Goal: Complete application form

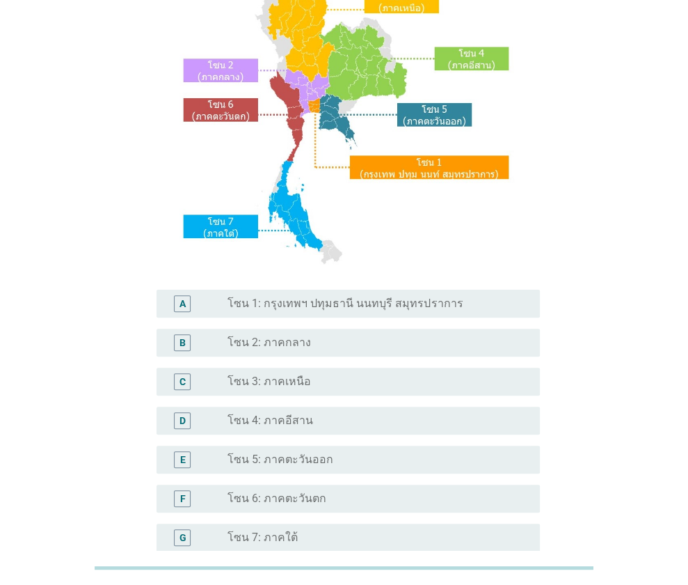
scroll to position [139, 0]
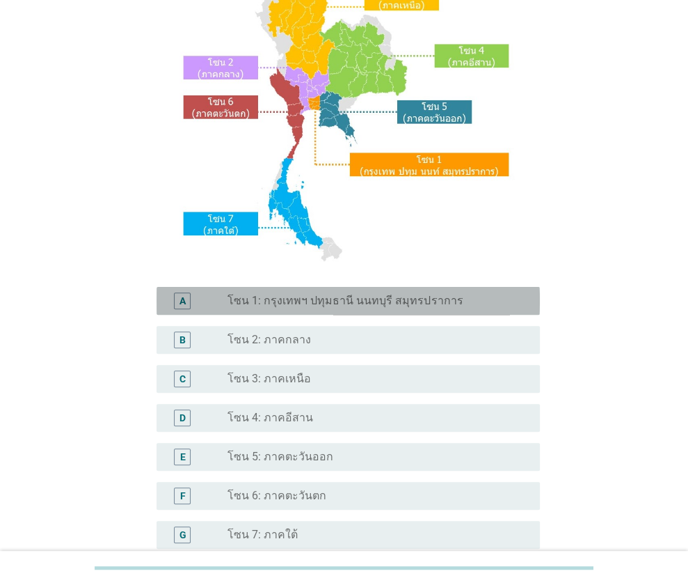
click at [307, 308] on div "radio_button_unchecked โซน 1: กรุงเทพฯ ปทุมธานี นนทบุรี สมุทรปราการ" at bounding box center [378, 300] width 301 height 17
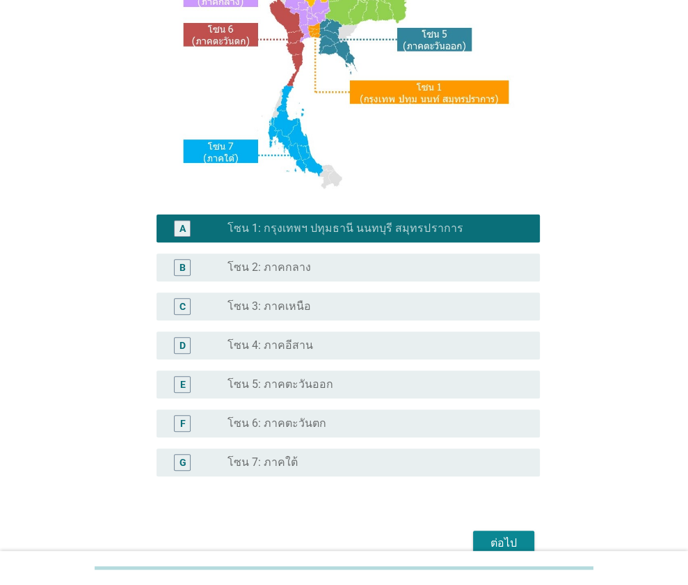
scroll to position [282, 0]
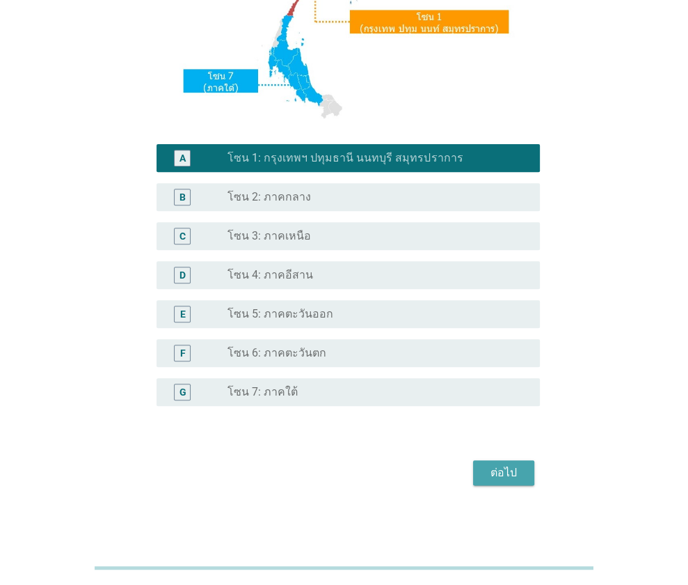
click at [503, 476] on div "ต่อไป" at bounding box center [503, 472] width 39 height 17
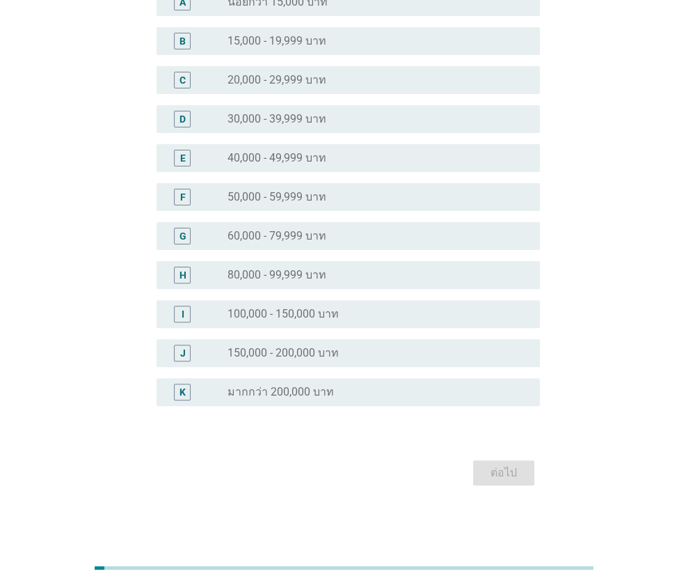
scroll to position [0, 0]
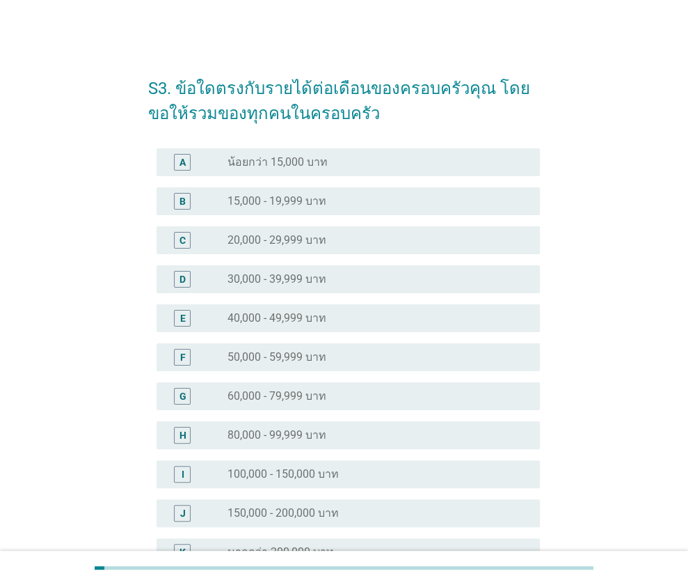
click at [275, 280] on label "30,000 - 39,999 บาท" at bounding box center [277, 279] width 99 height 14
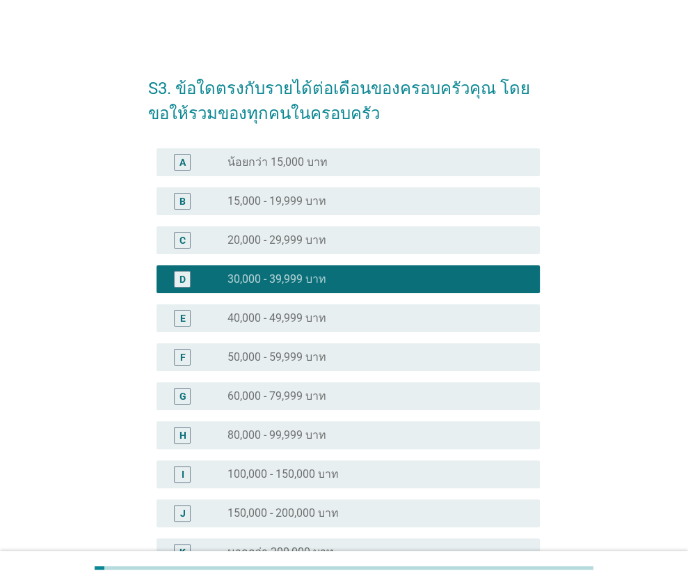
click at [274, 317] on label "40,000 - 49,999 บาท" at bounding box center [277, 318] width 99 height 14
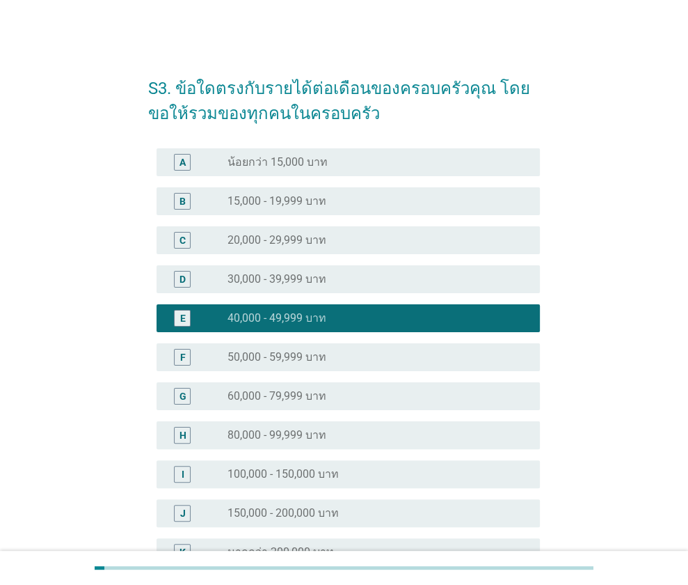
scroll to position [160, 0]
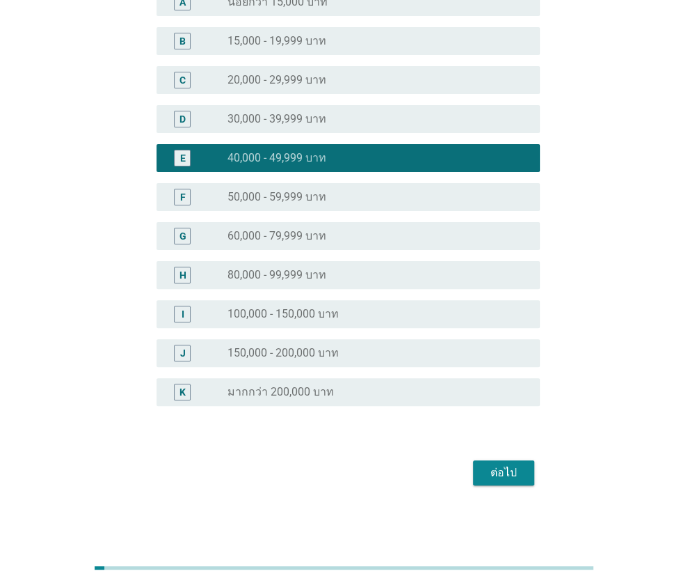
click at [510, 468] on div "ต่อไป" at bounding box center [503, 472] width 39 height 17
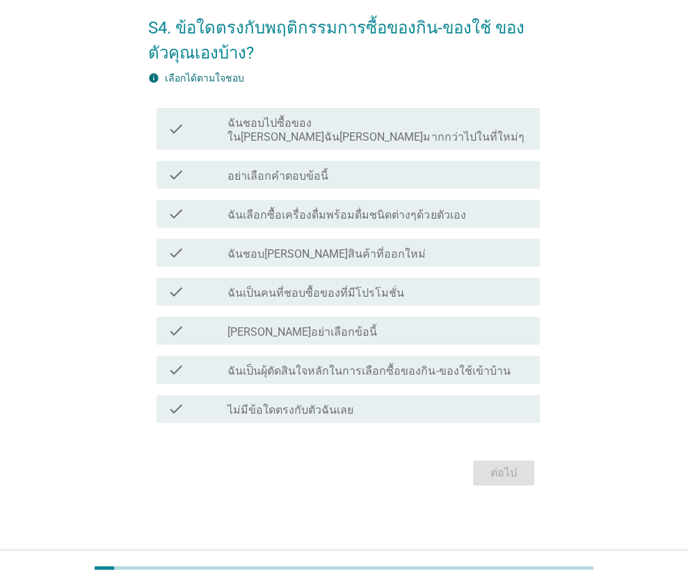
scroll to position [0, 0]
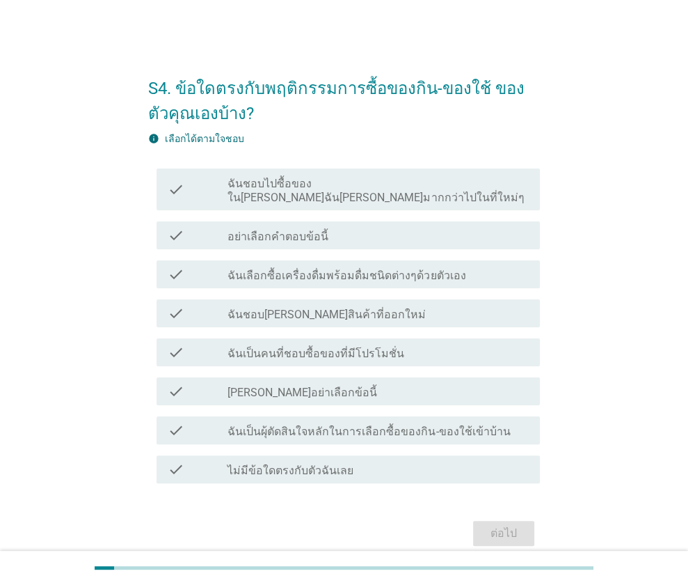
click at [467, 267] on div "check_box_outline_blank ฉันเลือกซื้อเครื่องดื่มพร้อมดื่มชนิดต่างๆด้วยตัวเอง" at bounding box center [378, 274] width 301 height 17
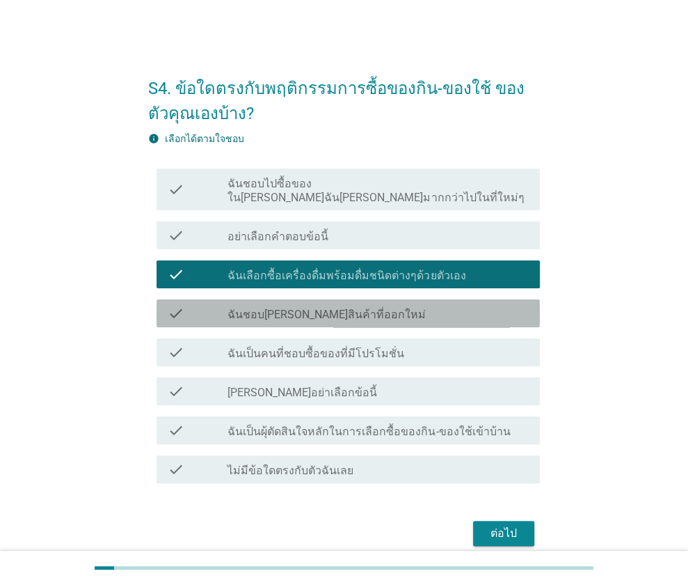
click at [437, 308] on div "check check_box_outline_blank ฉันชอบ[PERSON_NAME]สินค้าที่ออกใหม่" at bounding box center [349, 313] width 384 height 28
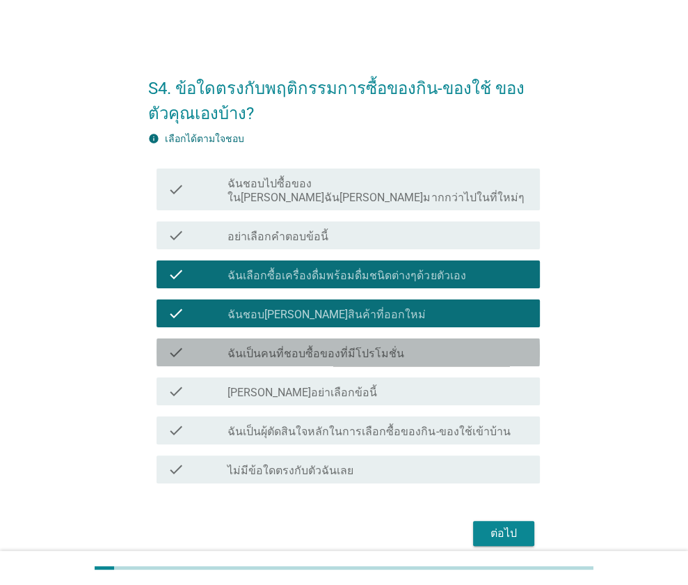
click at [427, 344] on div "check_box_outline_blank ฉันเป็นคนที่ชอบซื้อของที่มีโปรโมชั่น" at bounding box center [378, 352] width 301 height 17
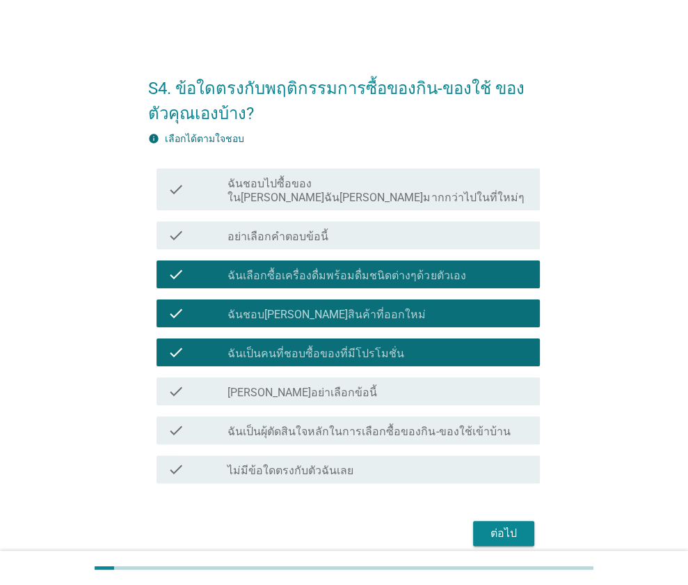
click at [388, 425] on label "ฉันเป็นผุ้ตัดสินใจหลักในการเลือกซื้อของกิน-ของใช้เข้าบ้าน" at bounding box center [369, 432] width 283 height 14
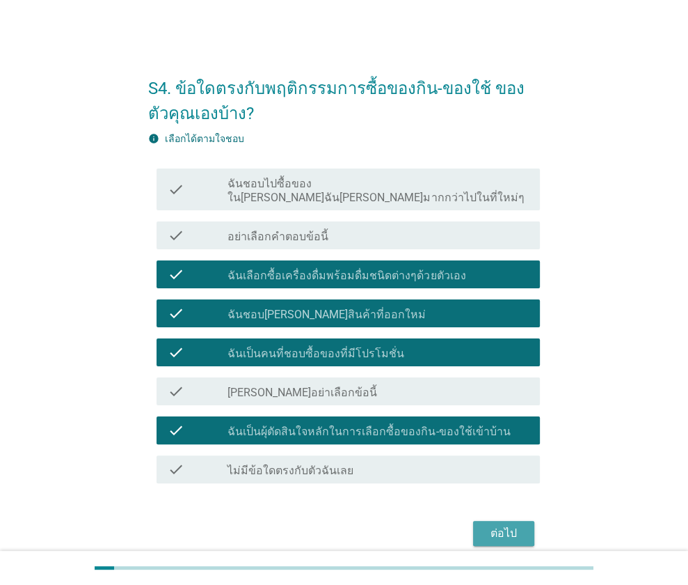
click at [503, 525] on div "ต่อไป" at bounding box center [503, 533] width 39 height 17
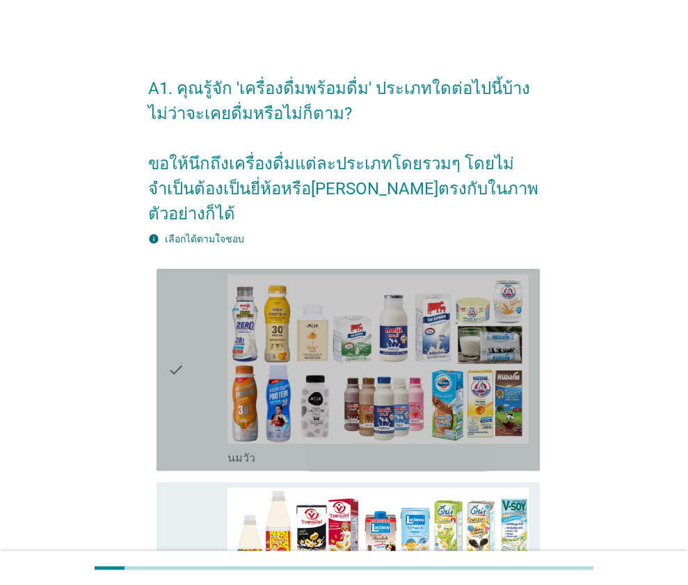
click at [185, 346] on div "check" at bounding box center [198, 369] width 61 height 191
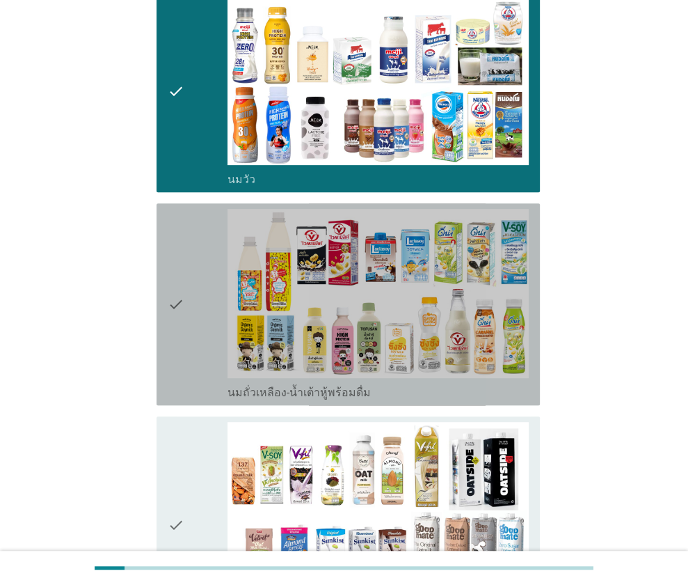
click at [189, 337] on div "check" at bounding box center [198, 304] width 61 height 191
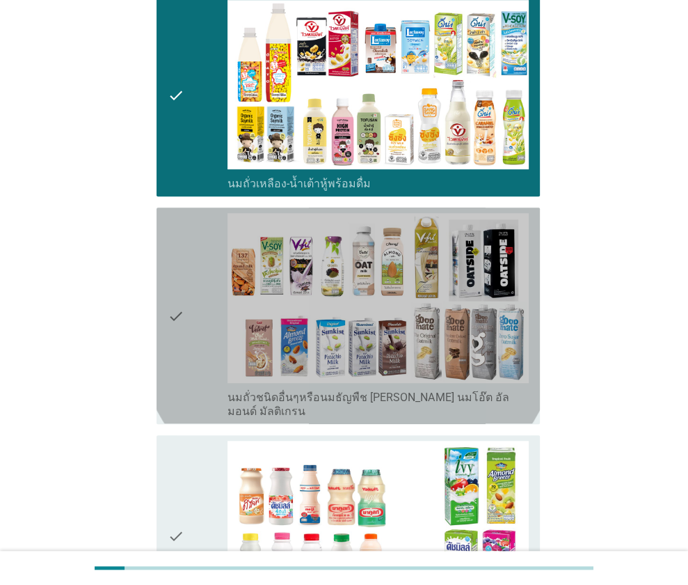
click at [189, 307] on div "check" at bounding box center [198, 315] width 61 height 205
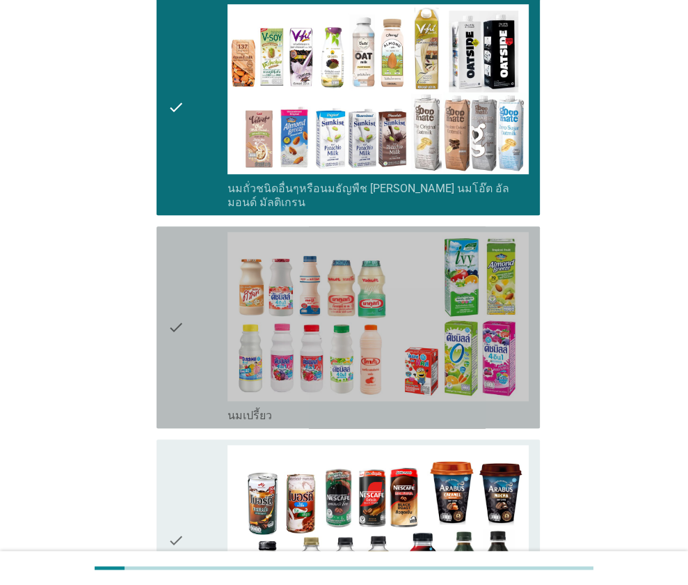
click at [190, 306] on div "check" at bounding box center [198, 327] width 61 height 191
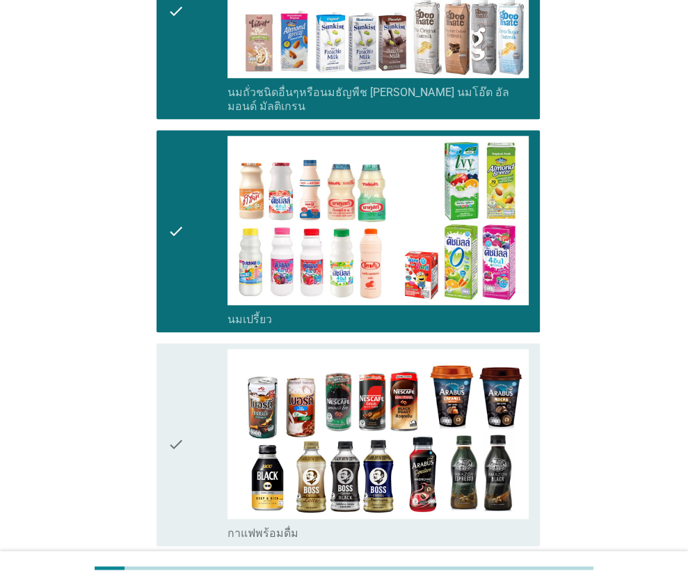
scroll to position [975, 0]
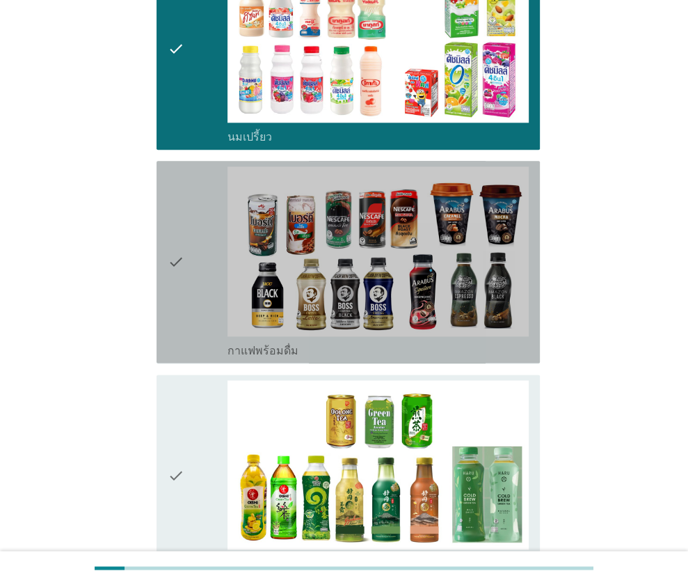
click at [191, 308] on div "check" at bounding box center [198, 261] width 61 height 191
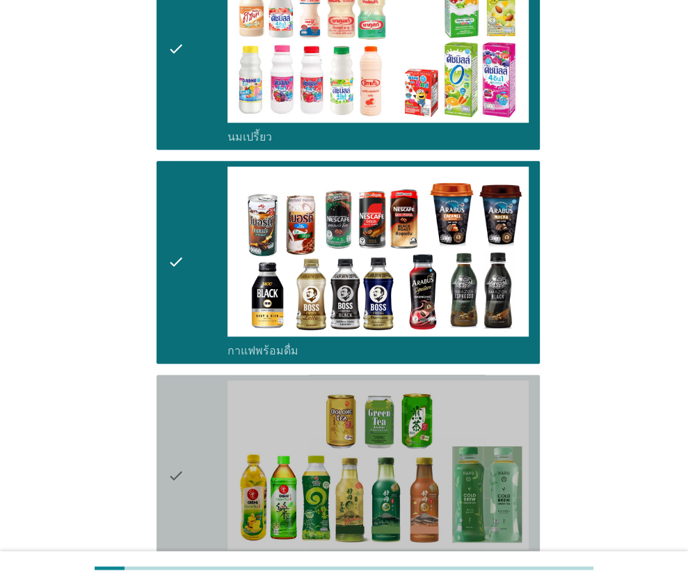
click at [200, 413] on div "check" at bounding box center [198, 475] width 61 height 191
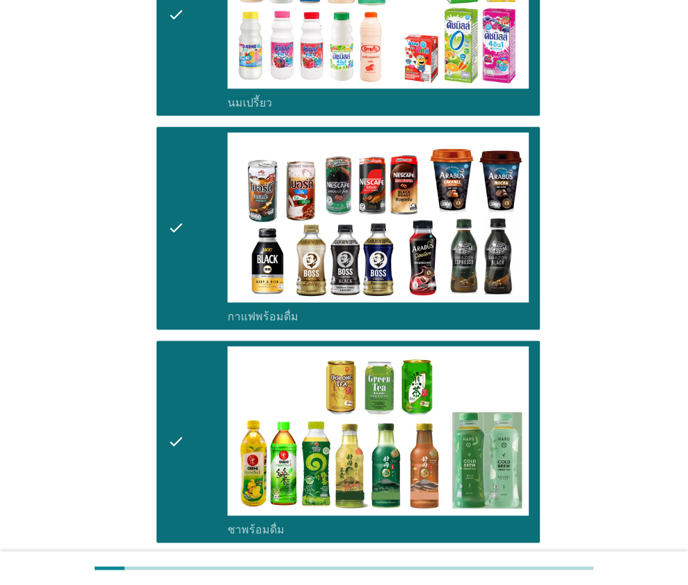
scroll to position [1323, 0]
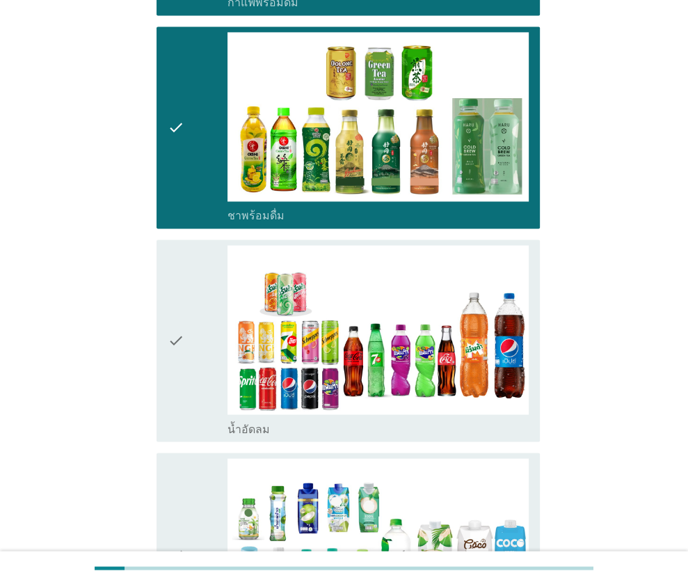
click at [191, 330] on div "check" at bounding box center [198, 340] width 61 height 191
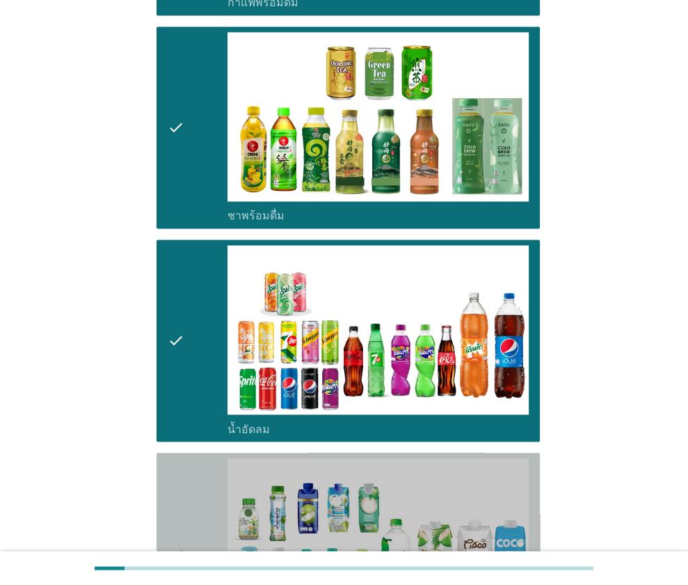
click at [203, 471] on div "check" at bounding box center [198, 553] width 61 height 191
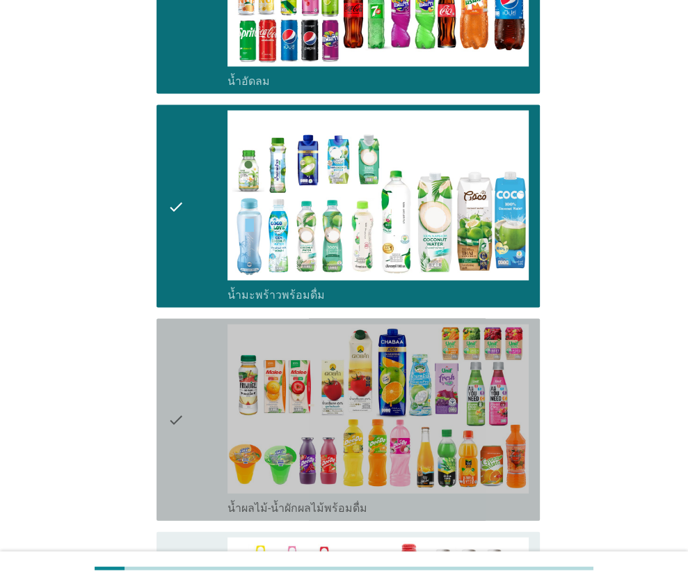
click at [204, 361] on div "check" at bounding box center [198, 419] width 61 height 191
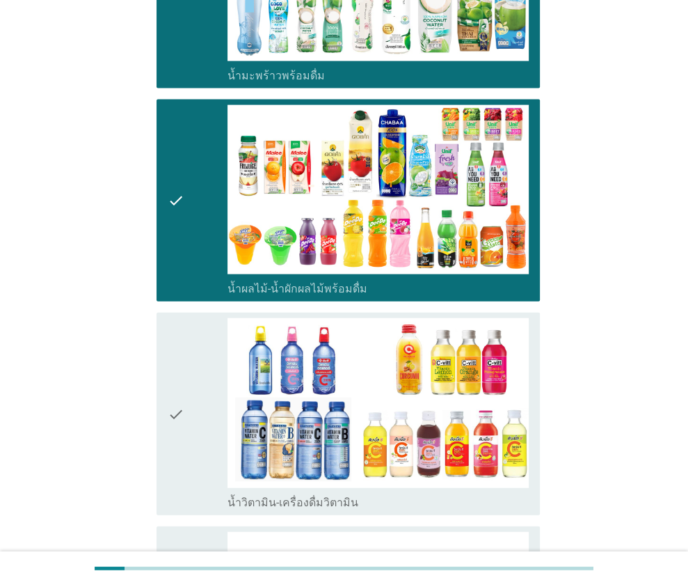
scroll to position [1949, 0]
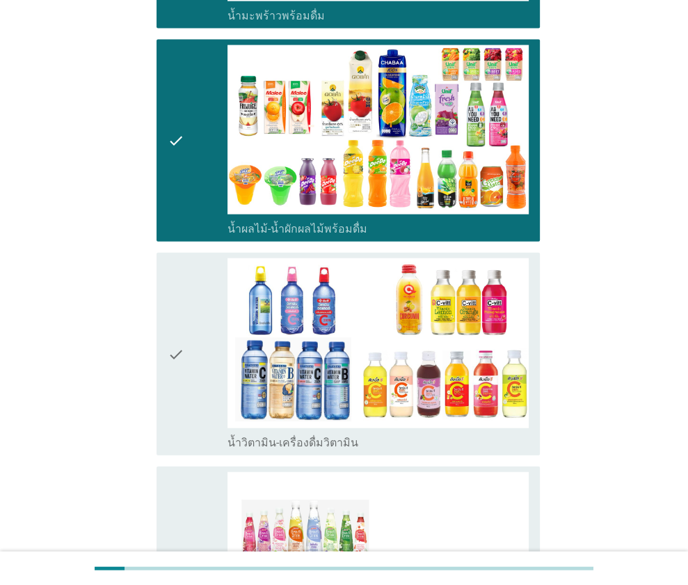
click at [193, 333] on div "check" at bounding box center [198, 353] width 61 height 191
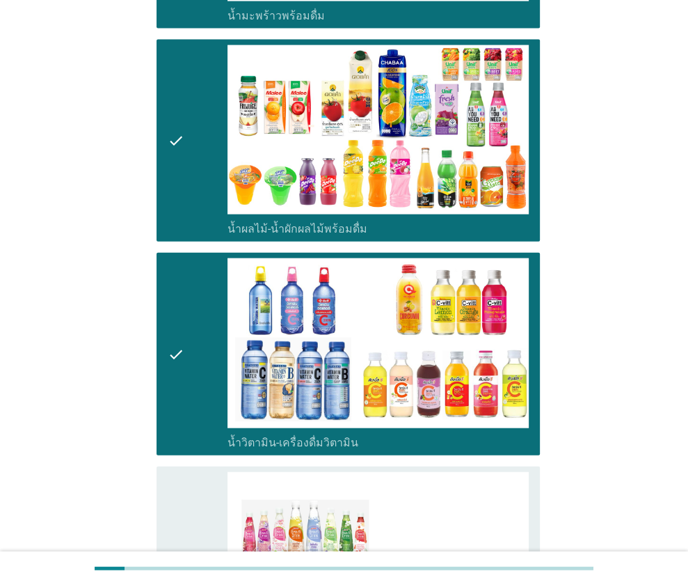
click at [198, 490] on div "check" at bounding box center [198, 574] width 61 height 205
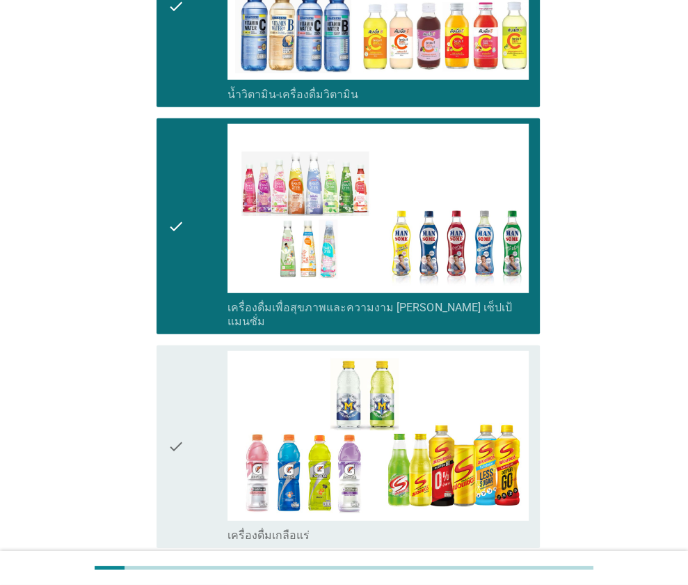
scroll to position [2575, 0]
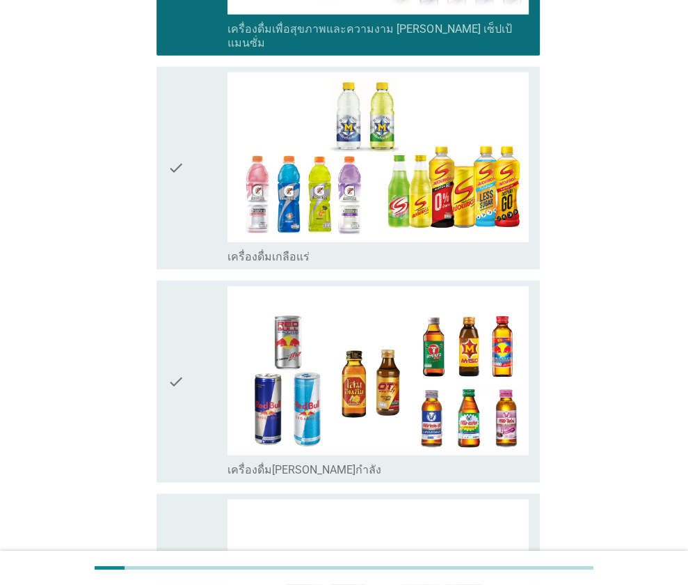
click at [189, 150] on div "check" at bounding box center [198, 167] width 61 height 191
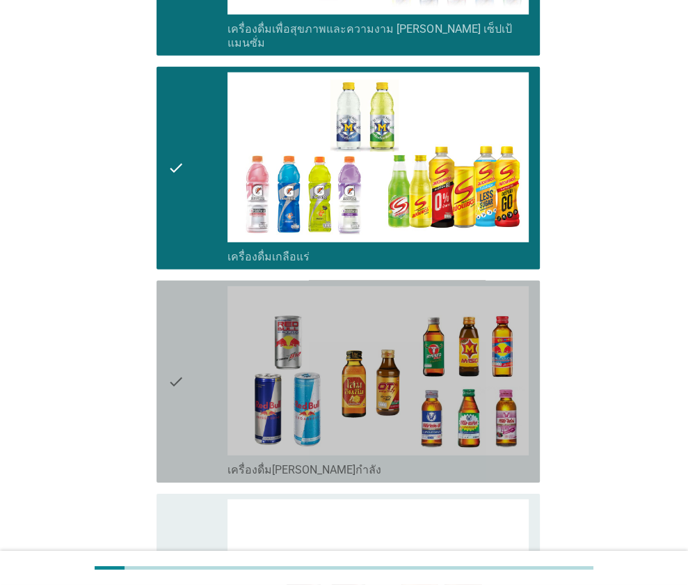
click at [191, 363] on div "check" at bounding box center [198, 381] width 61 height 191
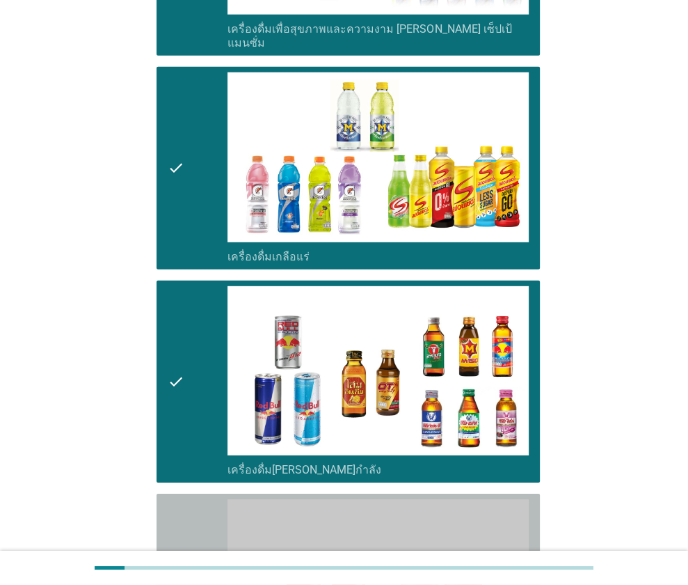
click at [200, 499] on div "check" at bounding box center [198, 594] width 61 height 191
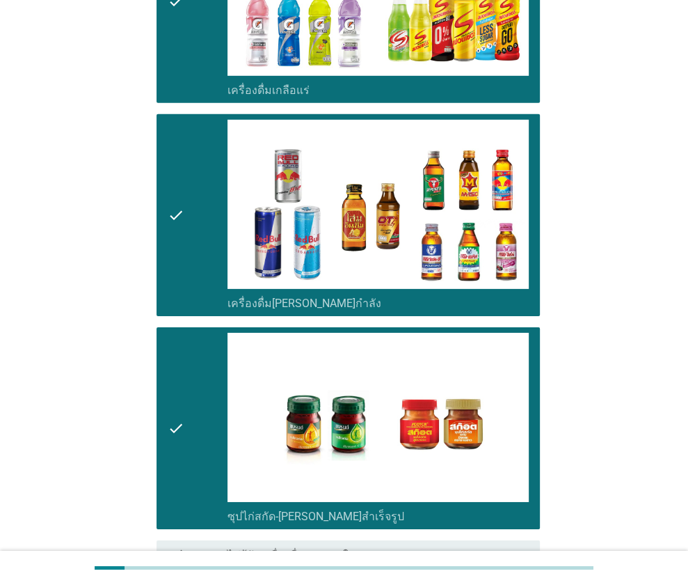
scroll to position [2829, 0]
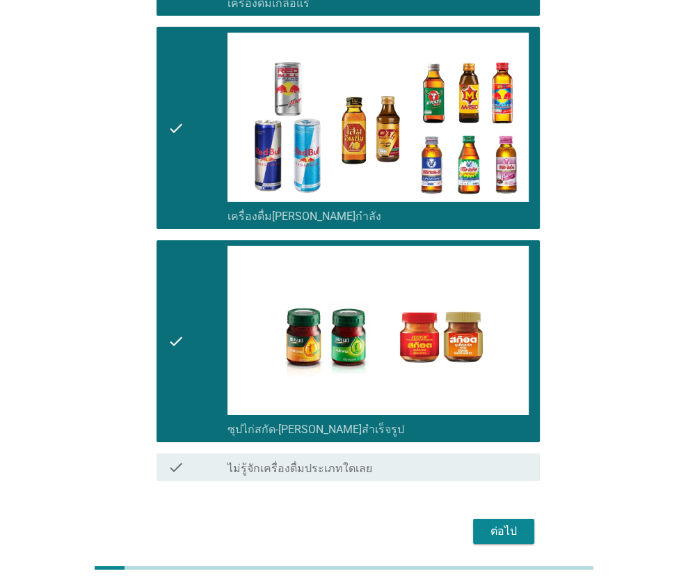
click at [505, 523] on div "ต่อไป" at bounding box center [503, 531] width 39 height 17
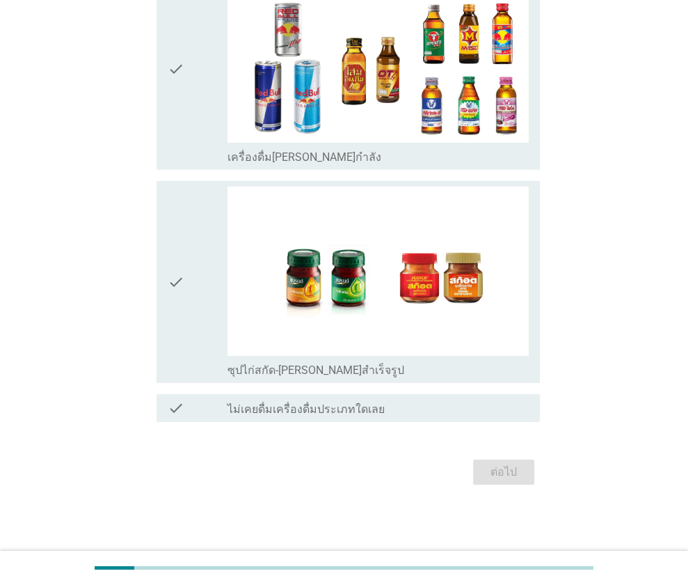
scroll to position [0, 0]
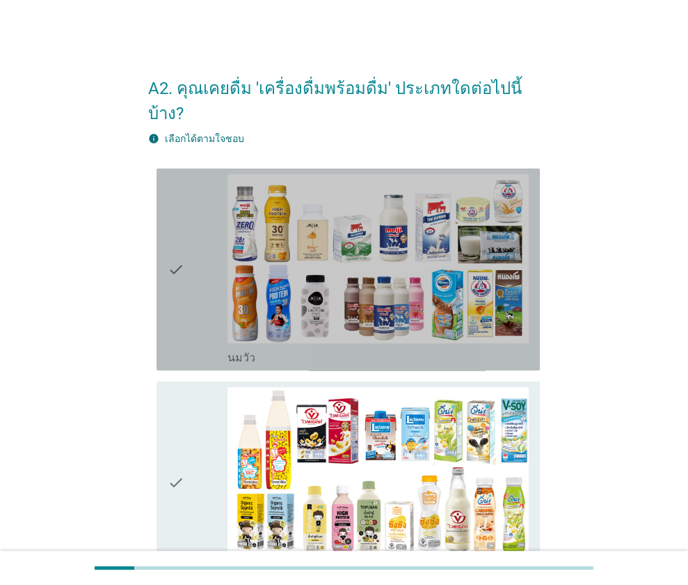
click at [208, 281] on div "check" at bounding box center [198, 269] width 61 height 191
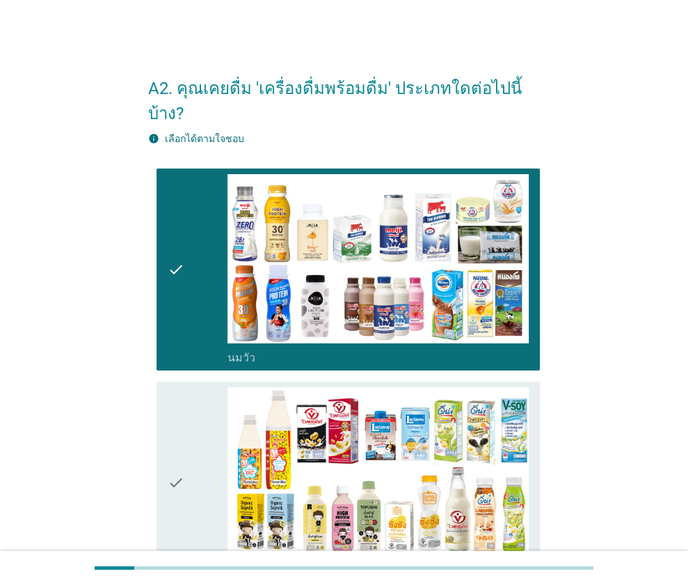
click at [220, 418] on div "check" at bounding box center [198, 482] width 61 height 191
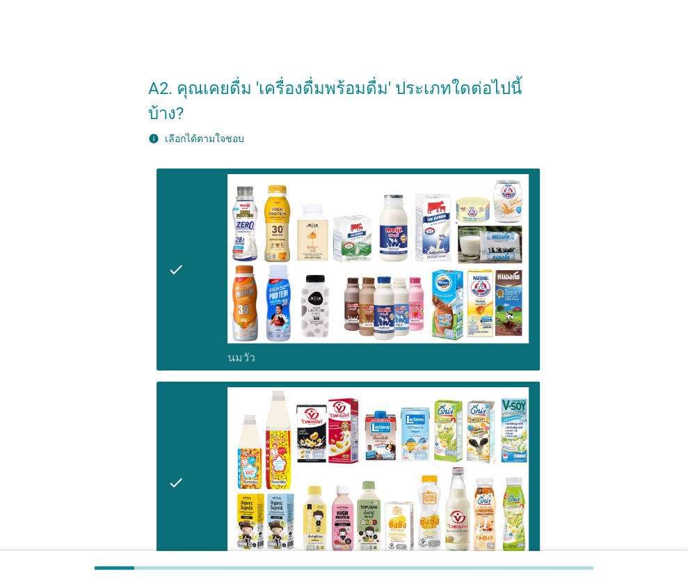
scroll to position [348, 0]
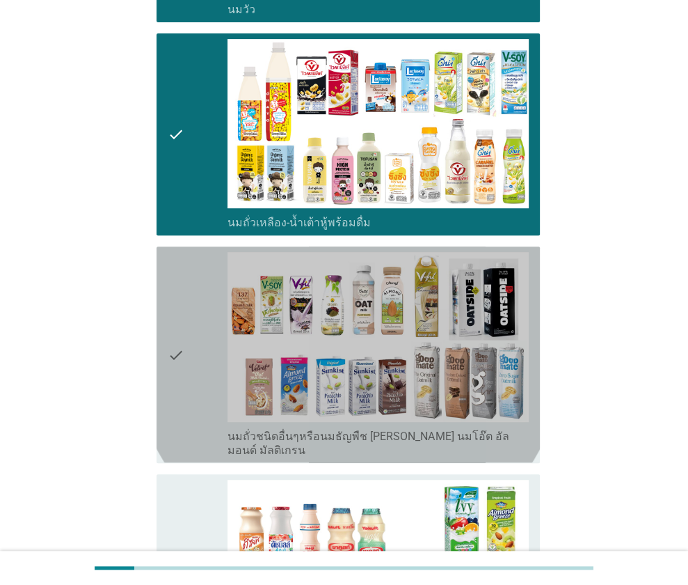
click at [175, 319] on icon "check" at bounding box center [176, 354] width 17 height 205
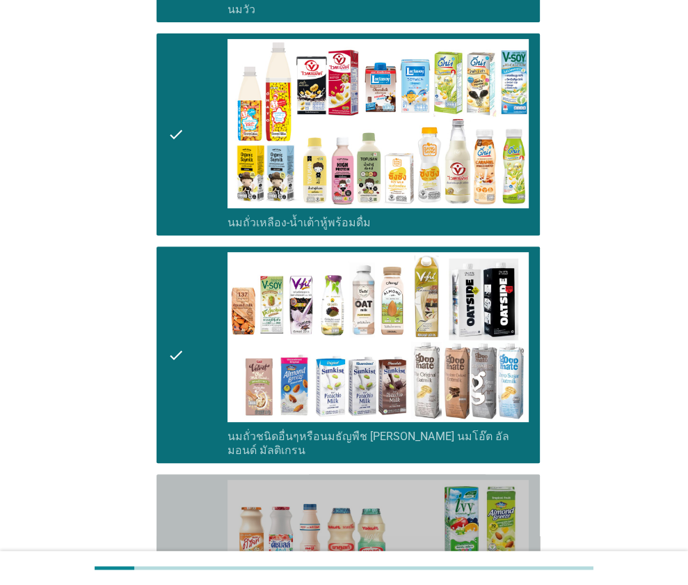
click at [182, 480] on icon "check" at bounding box center [176, 575] width 17 height 191
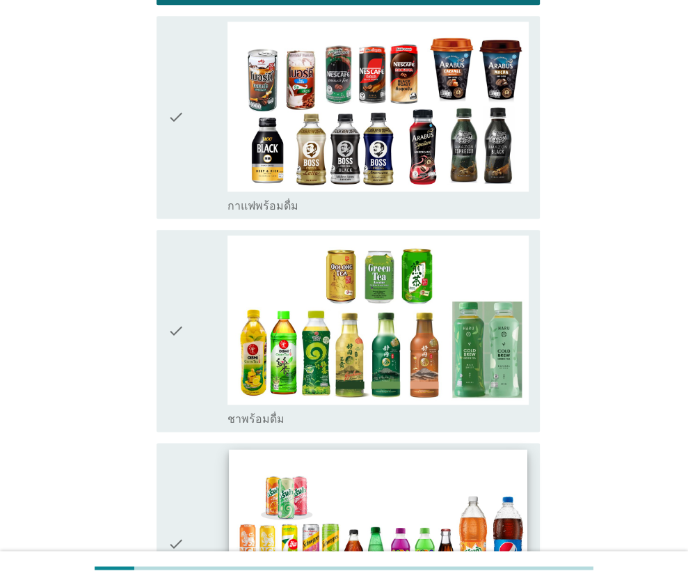
scroll to position [1044, 0]
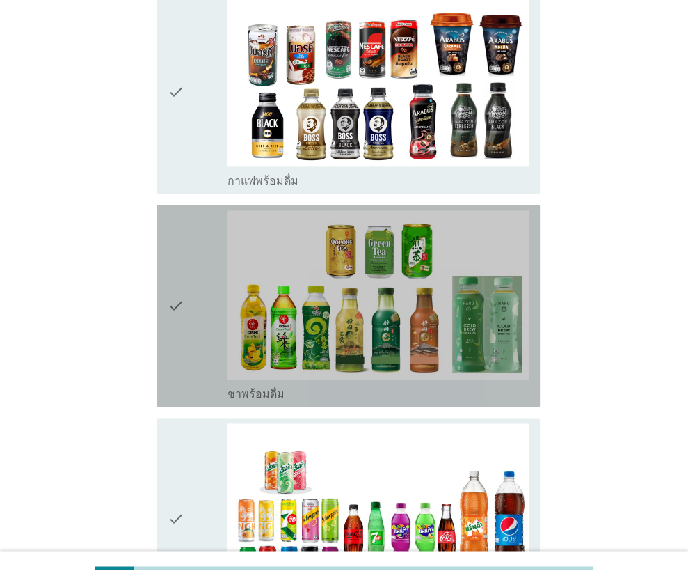
click at [200, 301] on div "check" at bounding box center [198, 305] width 61 height 191
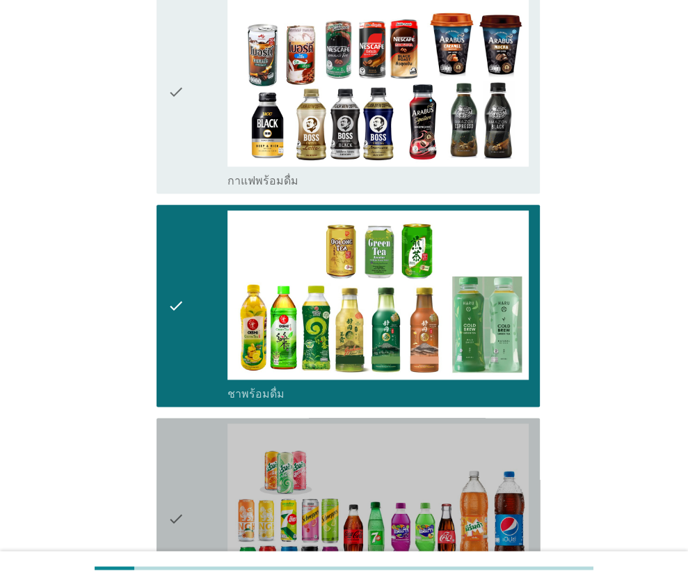
click at [191, 445] on div "check" at bounding box center [198, 518] width 61 height 191
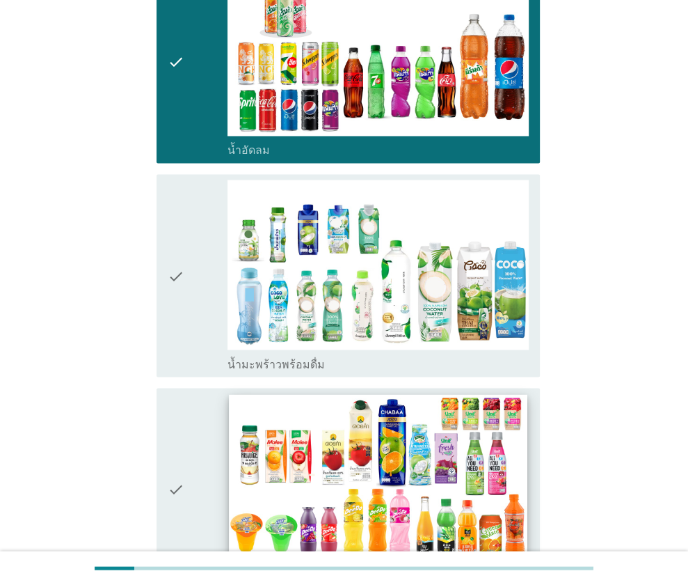
scroll to position [1601, 0]
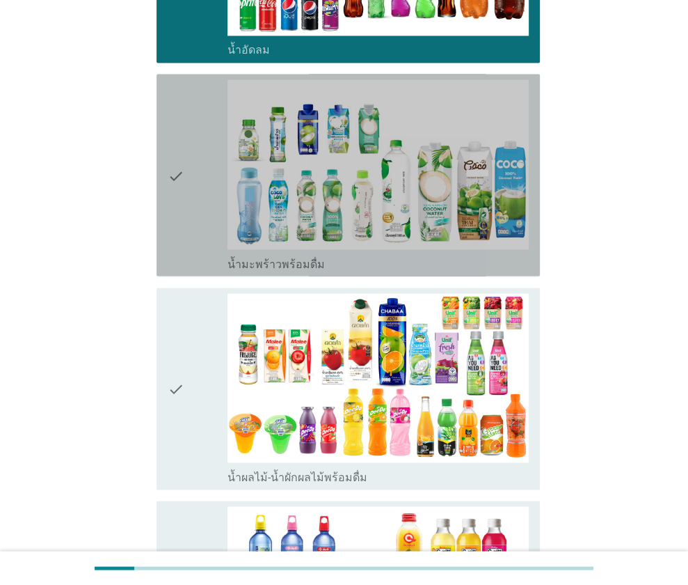
click at [221, 139] on div "check" at bounding box center [198, 174] width 61 height 191
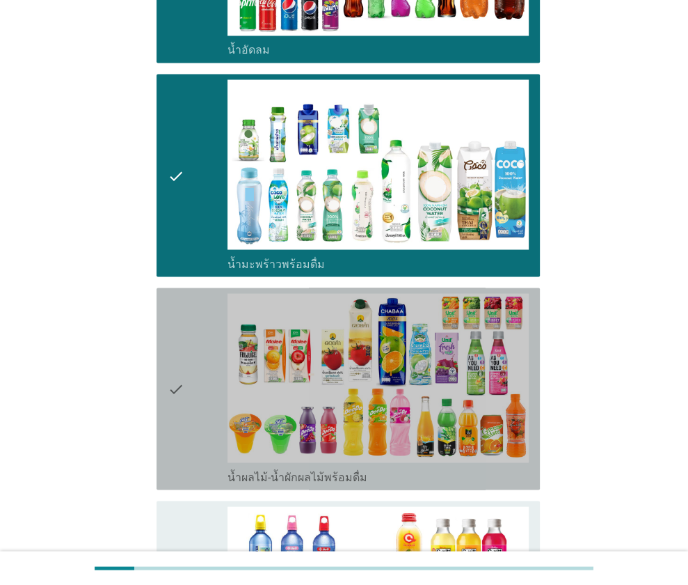
click at [203, 341] on div "check" at bounding box center [198, 388] width 61 height 191
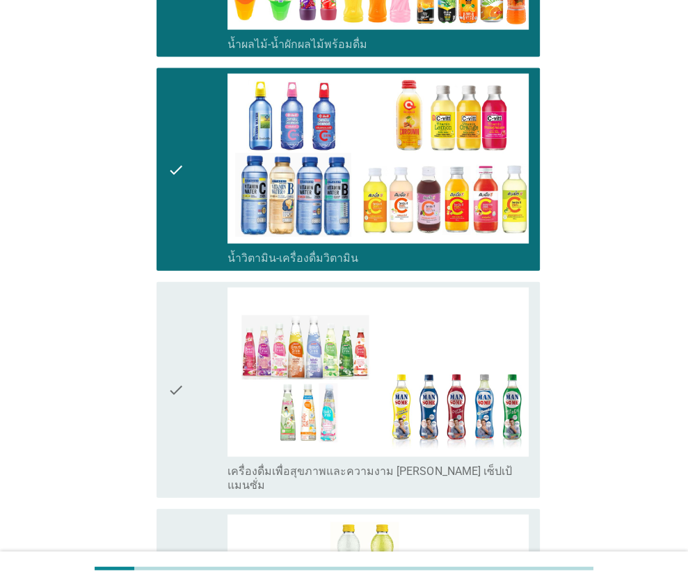
scroll to position [2158, 0]
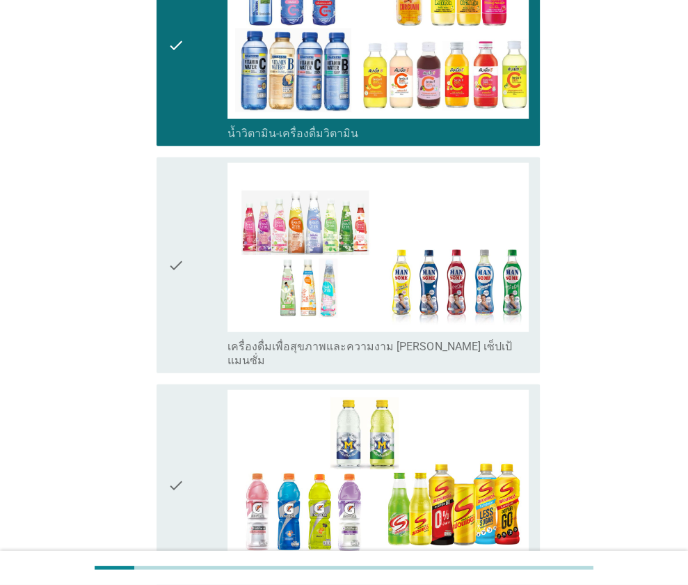
click at [198, 244] on div "check" at bounding box center [198, 265] width 61 height 205
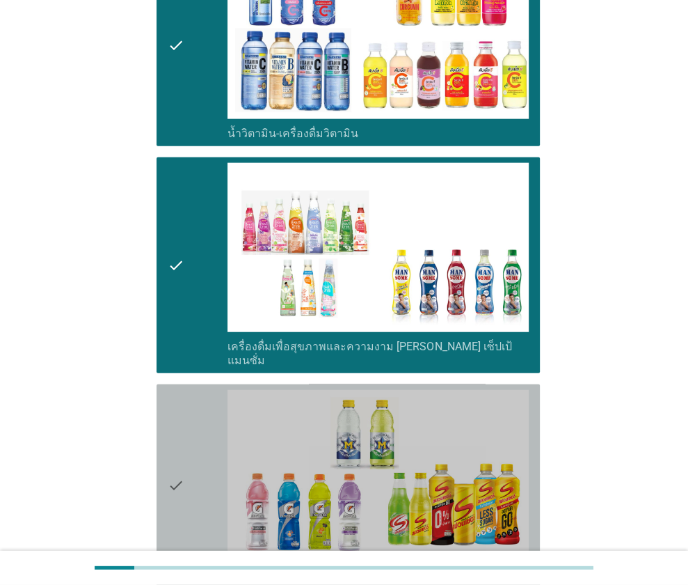
click at [186, 440] on div "check" at bounding box center [198, 485] width 61 height 191
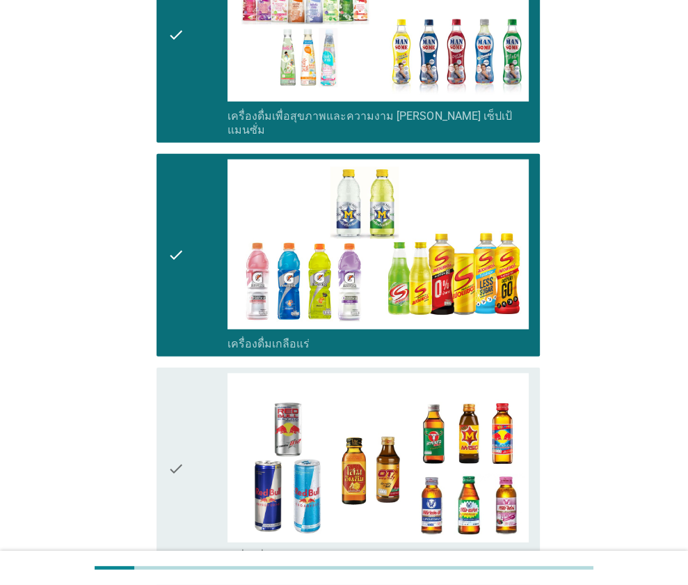
scroll to position [2575, 0]
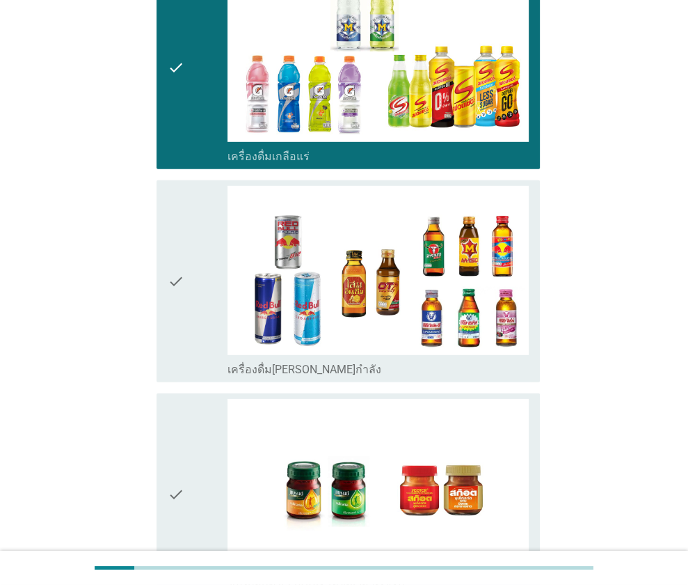
click at [207, 236] on div "check" at bounding box center [198, 281] width 61 height 191
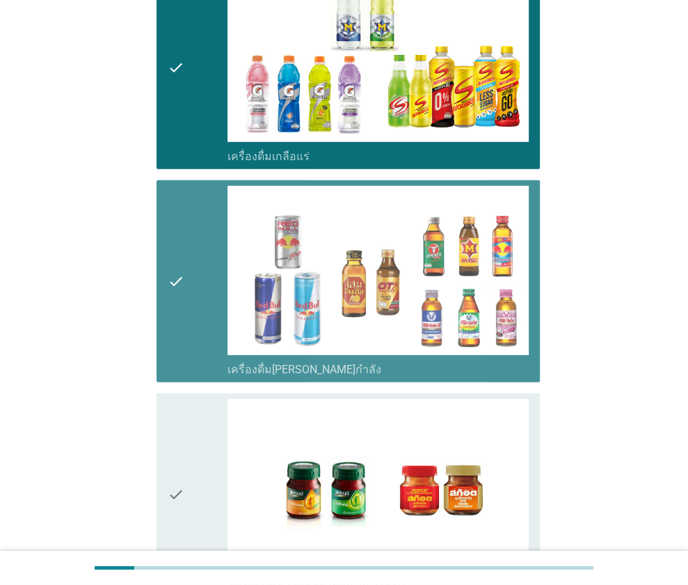
click at [207, 239] on div "check" at bounding box center [198, 281] width 61 height 191
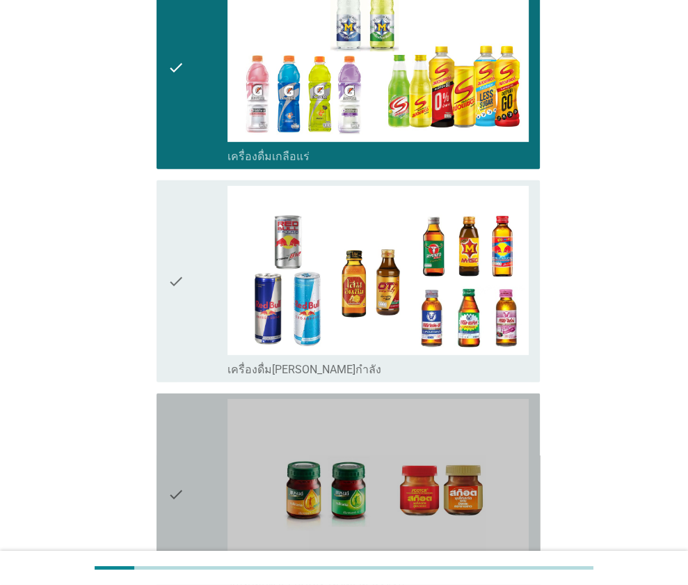
click at [192, 440] on div "check" at bounding box center [198, 494] width 61 height 191
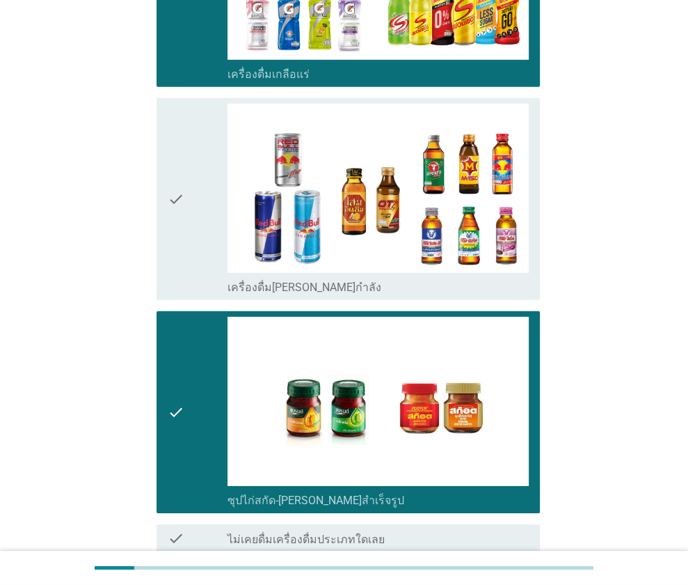
scroll to position [2729, 0]
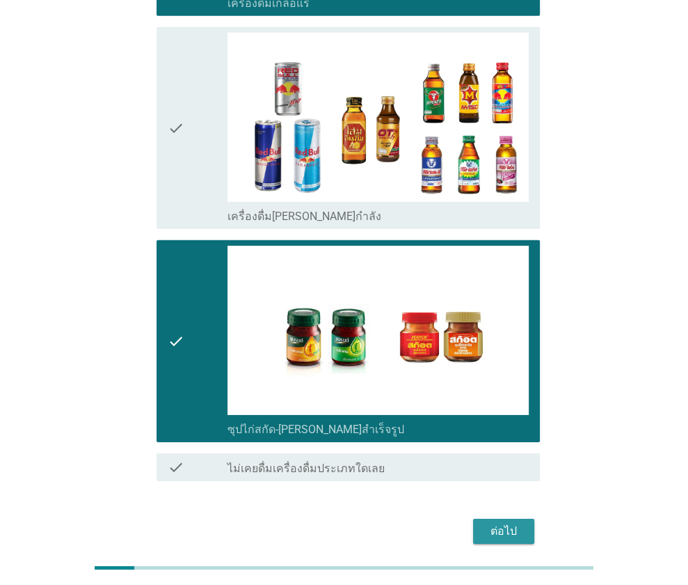
click at [512, 523] on div "ต่อไป" at bounding box center [503, 531] width 39 height 17
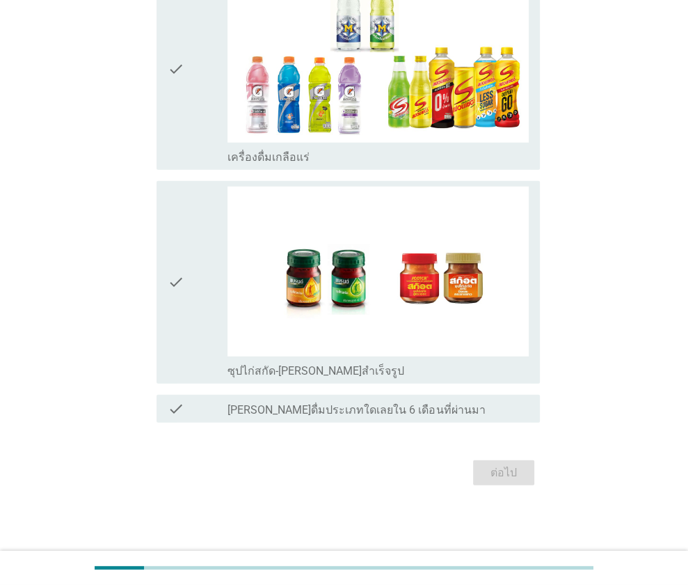
scroll to position [0, 0]
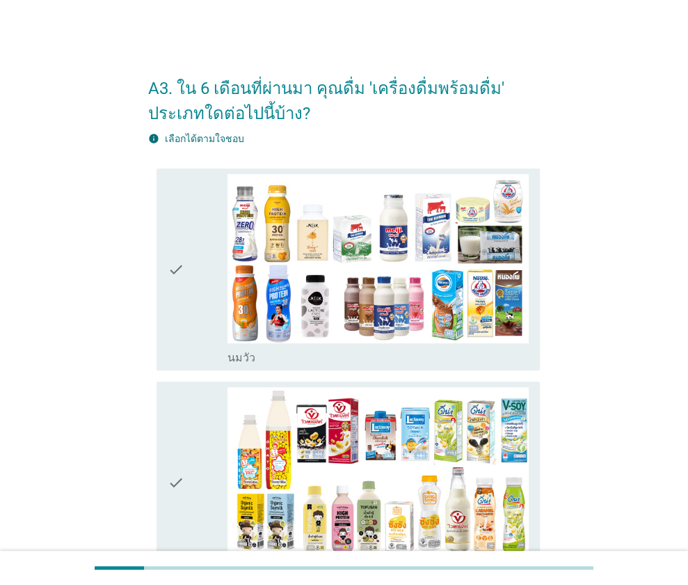
click at [207, 301] on div "check" at bounding box center [198, 269] width 61 height 191
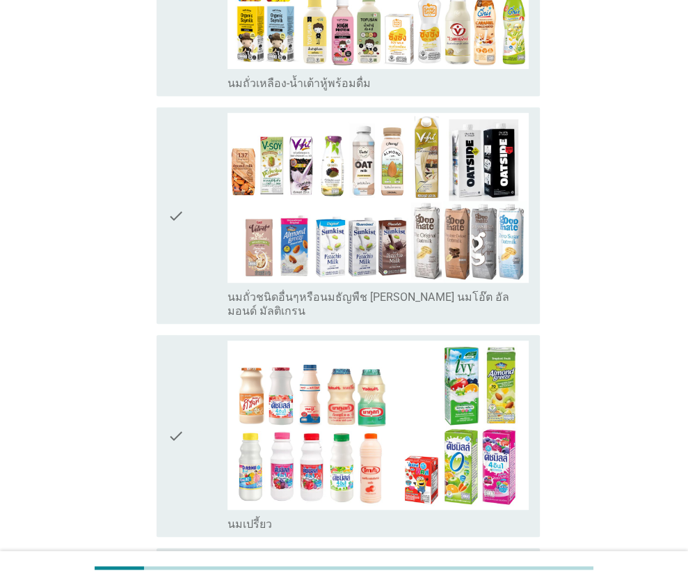
scroll to position [696, 0]
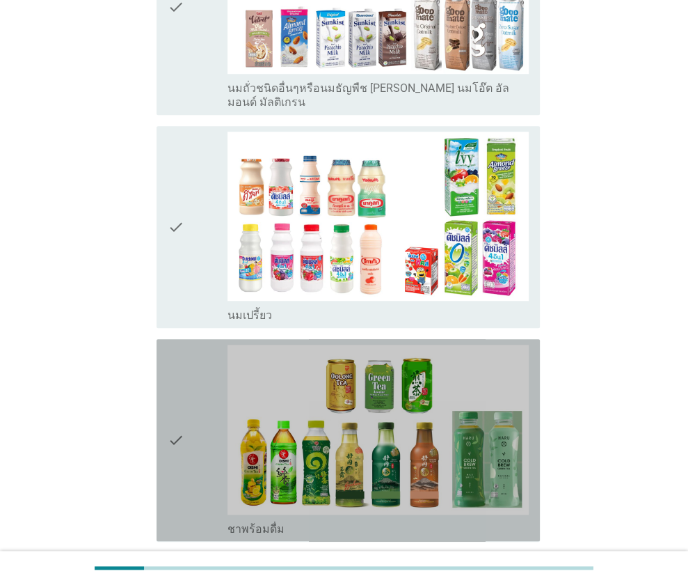
click at [194, 418] on div "check" at bounding box center [198, 440] width 61 height 191
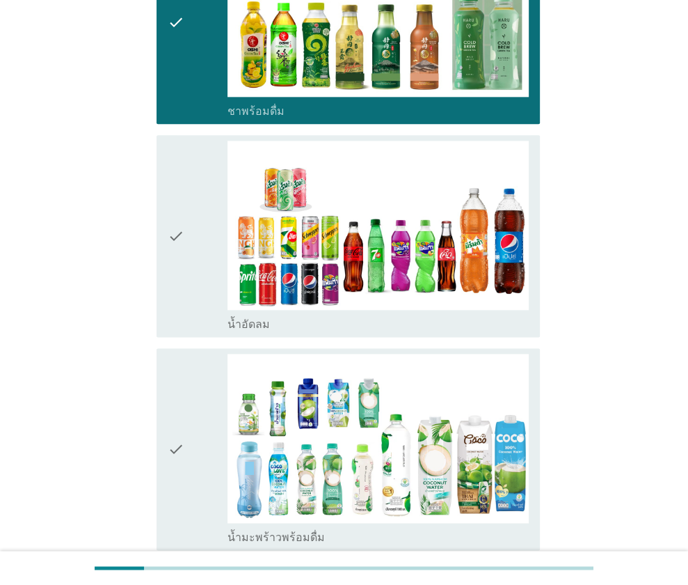
click at [200, 226] on div "check" at bounding box center [198, 236] width 61 height 191
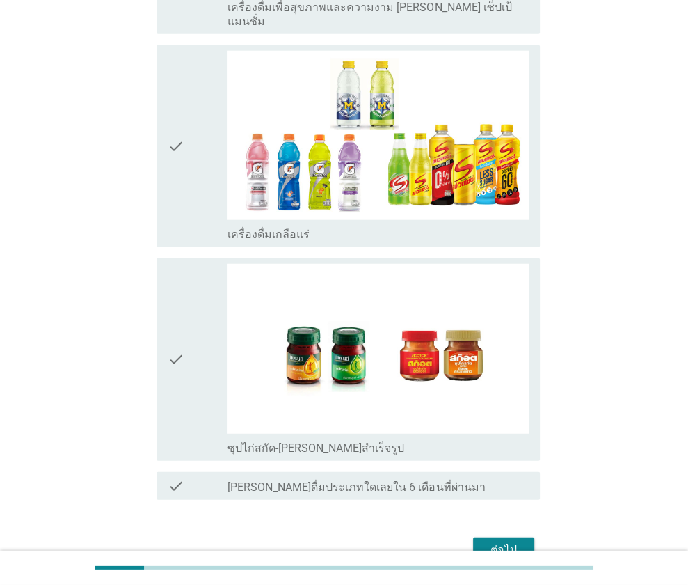
scroll to position [2328, 0]
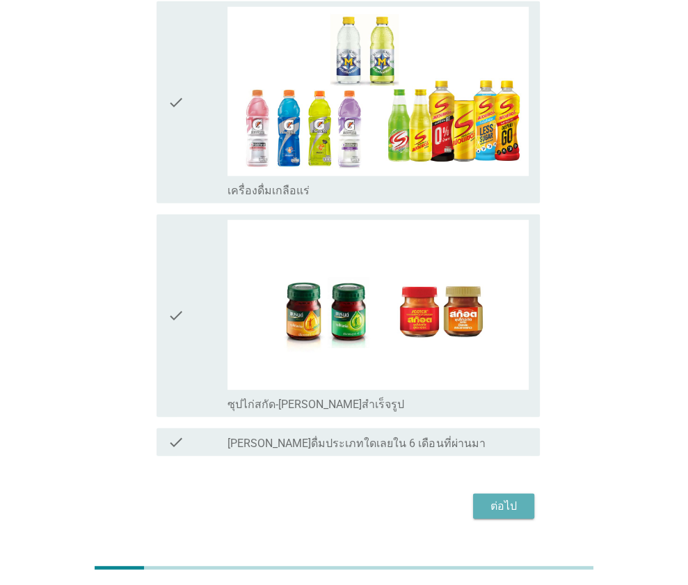
click at [493, 498] on div "ต่อไป" at bounding box center [503, 506] width 39 height 17
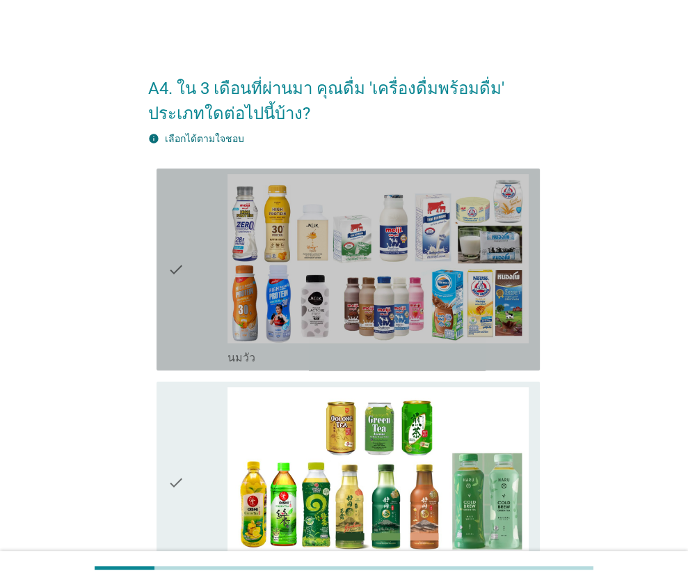
click at [187, 292] on div "check" at bounding box center [198, 269] width 61 height 191
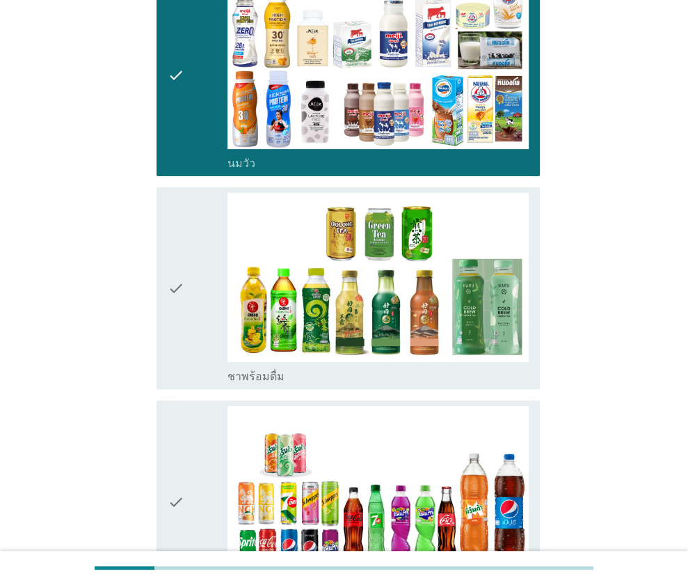
scroll to position [348, 0]
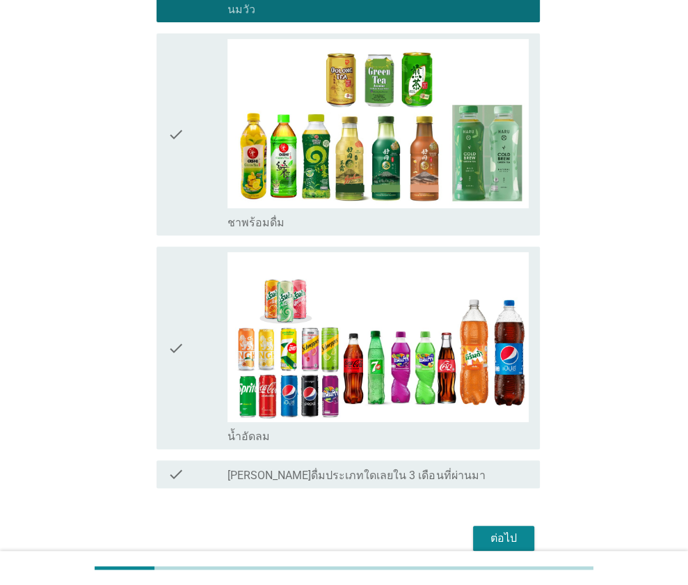
click at [191, 296] on div "check" at bounding box center [198, 347] width 61 height 191
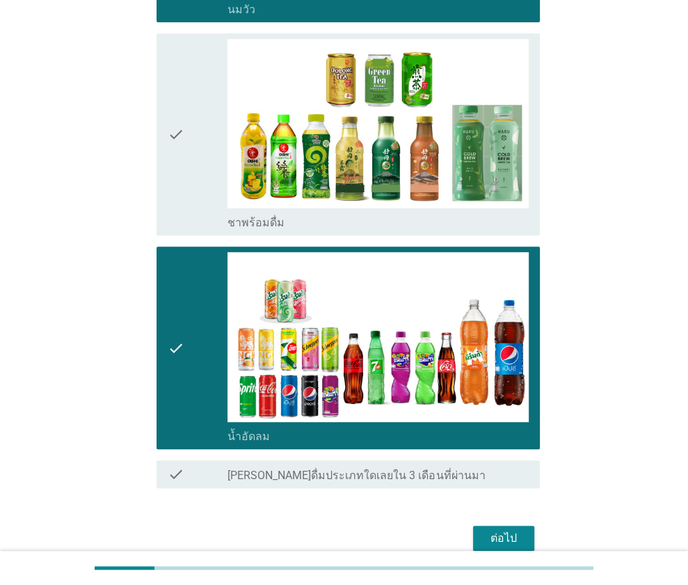
scroll to position [412, 0]
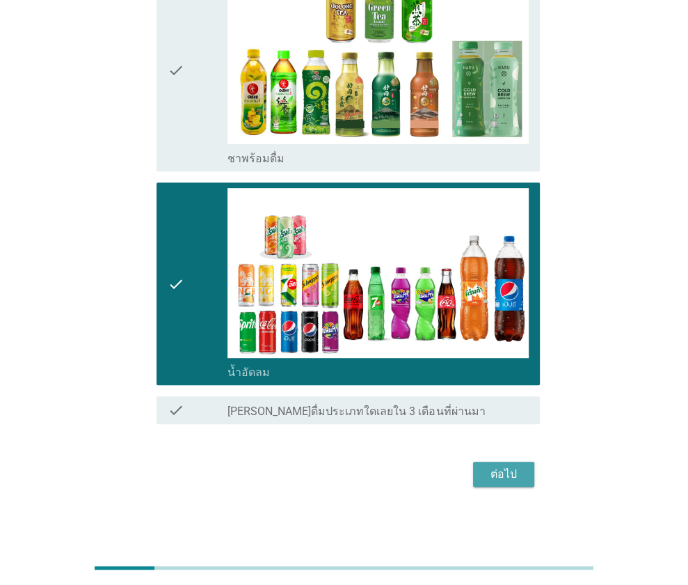
click at [509, 467] on div "ต่อไป" at bounding box center [503, 474] width 39 height 17
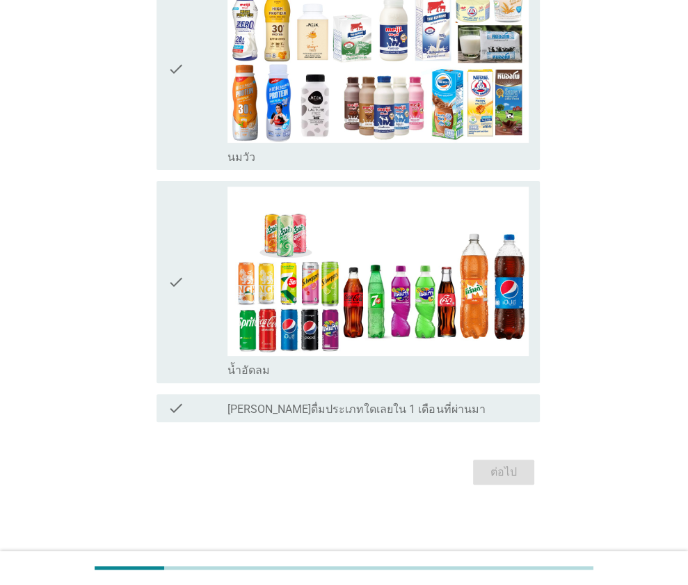
scroll to position [0, 0]
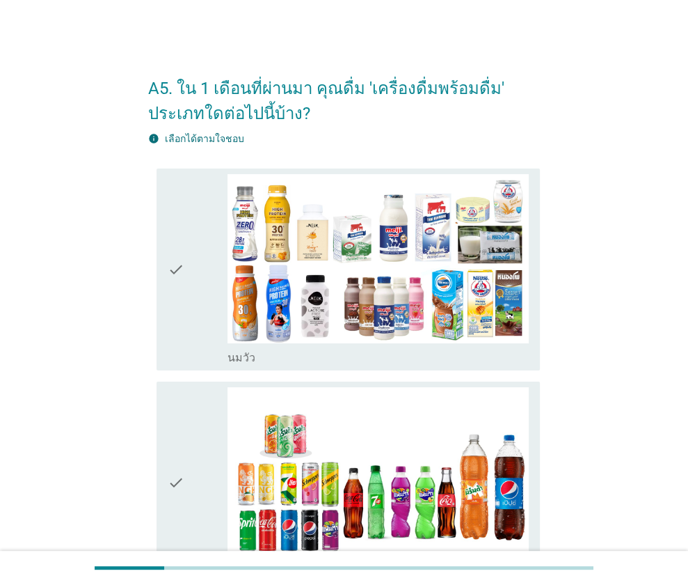
click at [197, 273] on div "check" at bounding box center [198, 269] width 61 height 191
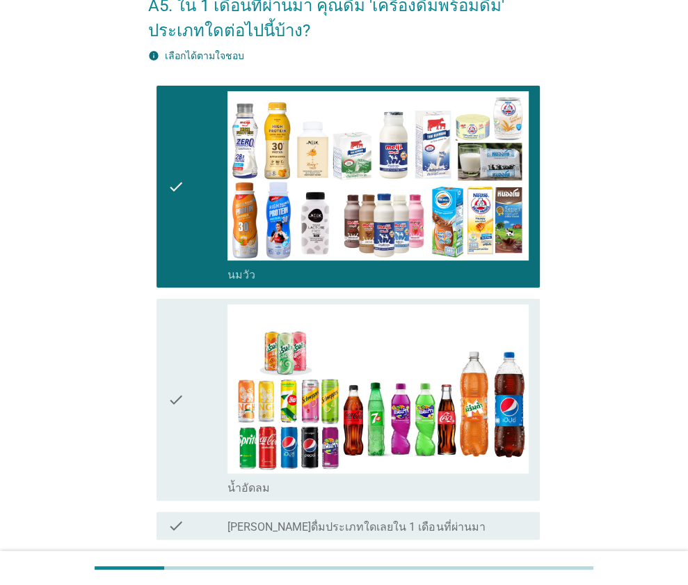
scroll to position [199, 0]
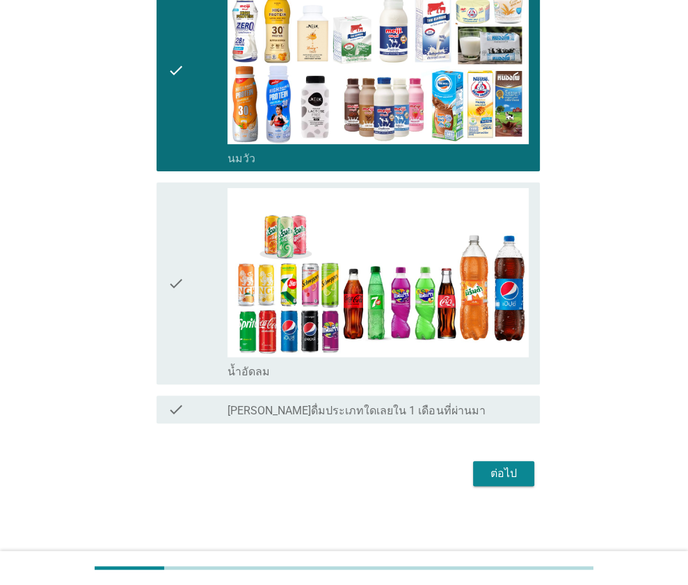
click at [196, 273] on div "check" at bounding box center [198, 283] width 61 height 191
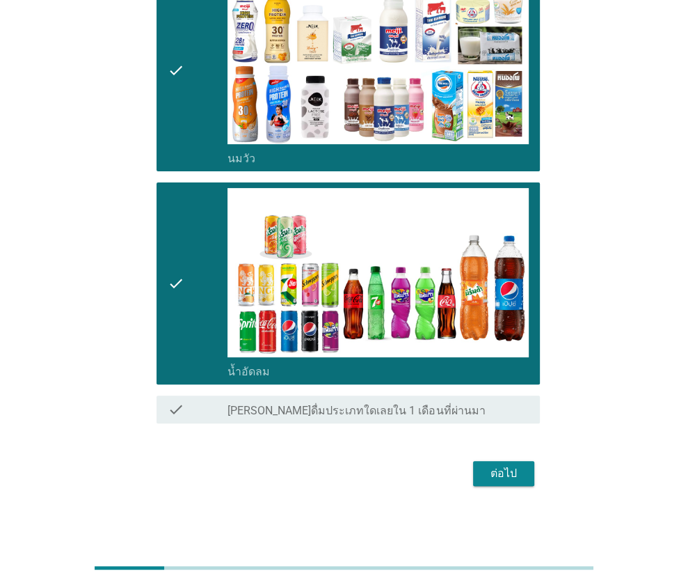
click at [524, 478] on button "ต่อไป" at bounding box center [503, 473] width 61 height 25
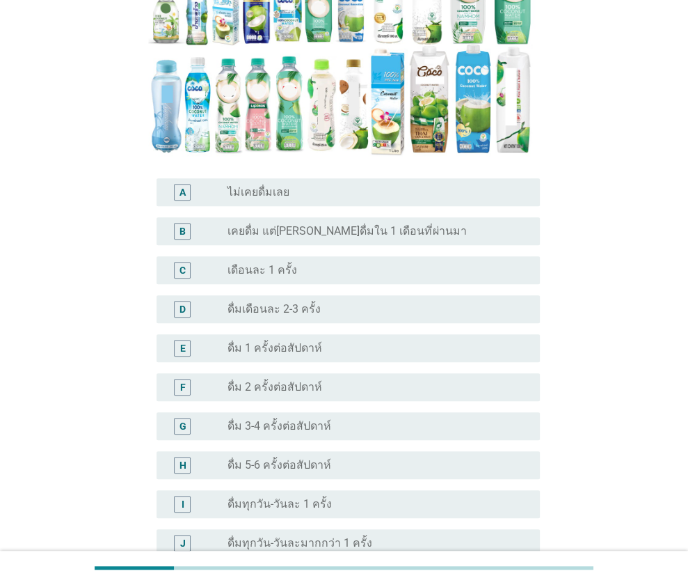
scroll to position [278, 0]
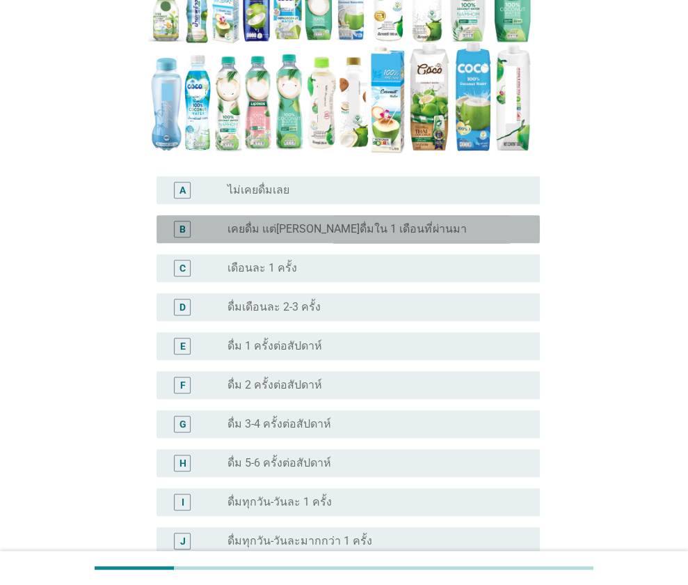
click at [301, 222] on label "เคยดื่ม แต่[PERSON_NAME]ดื่มใน 1 เดือนที่ผ่านมา" at bounding box center [347, 229] width 239 height 14
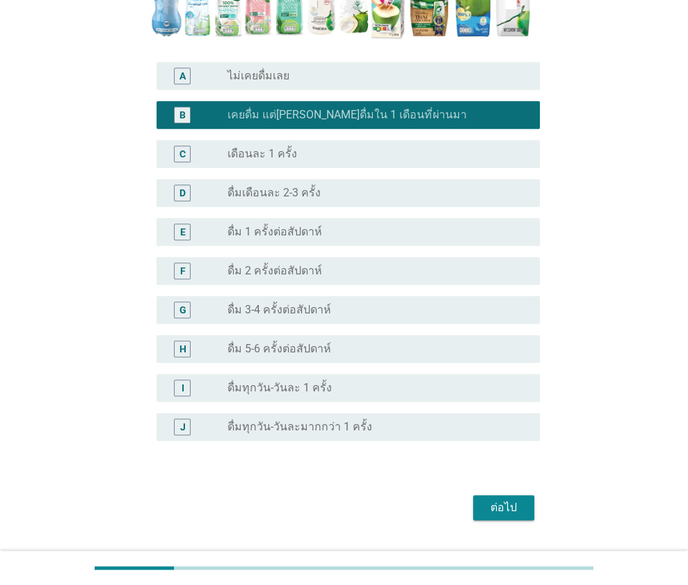
scroll to position [403, 0]
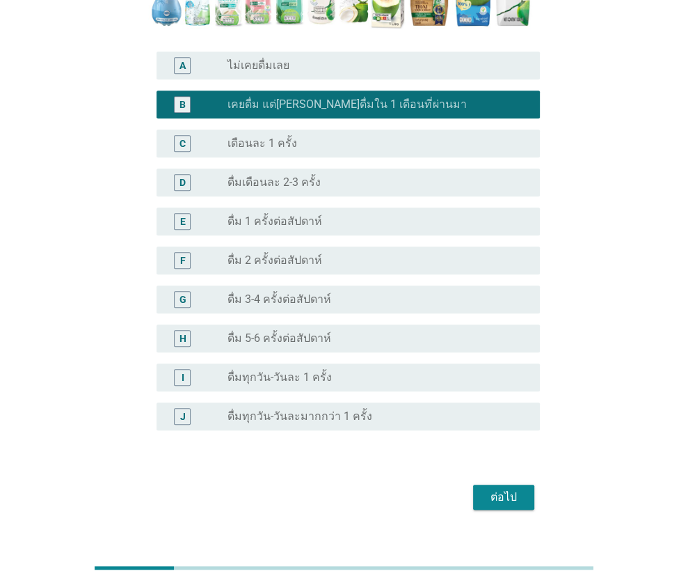
click at [521, 484] on button "ต่อไป" at bounding box center [503, 496] width 61 height 25
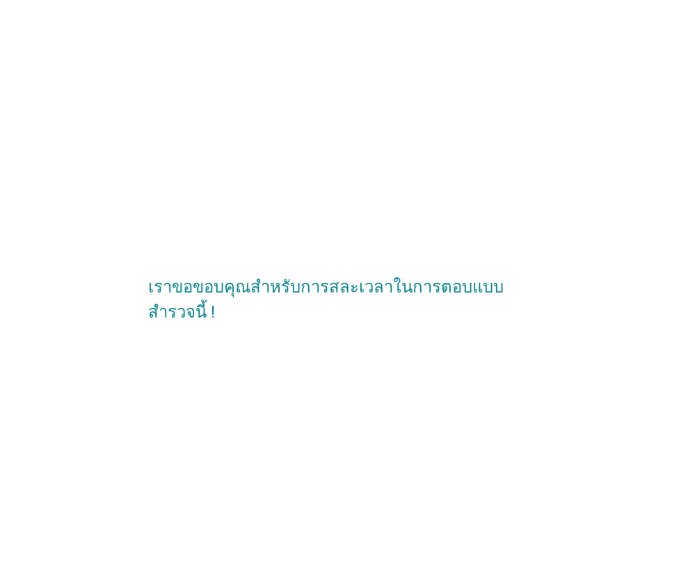
scroll to position [0, 0]
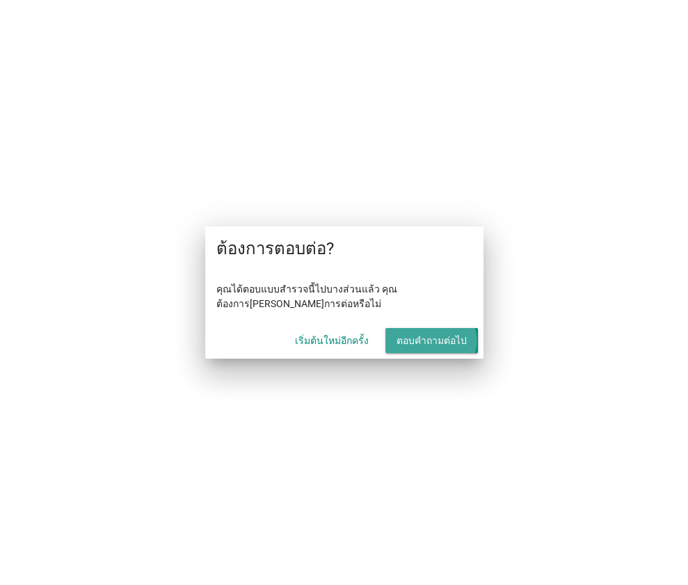
click at [415, 345] on font "ตอบคำถามต่อไป" at bounding box center [432, 340] width 70 height 11
